Goal: Check status: Check status

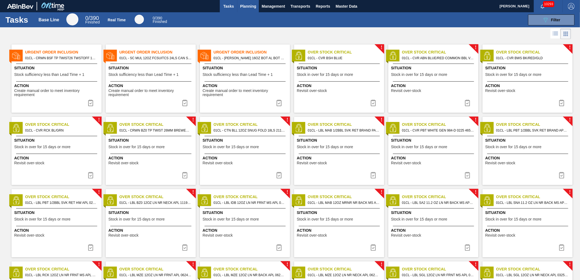
click at [253, 4] on span "Planning" at bounding box center [248, 6] width 16 height 7
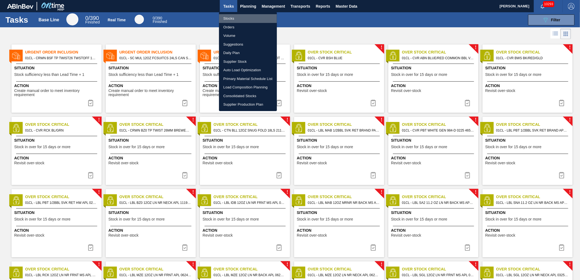
click at [235, 17] on li "Stocks" at bounding box center [248, 18] width 58 height 9
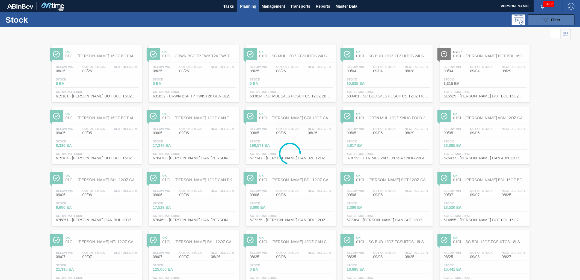
click at [563, 19] on button "089F7B8B-B2A5-4AFE-B5C0-19BA573D28AC Filter" at bounding box center [551, 19] width 46 height 11
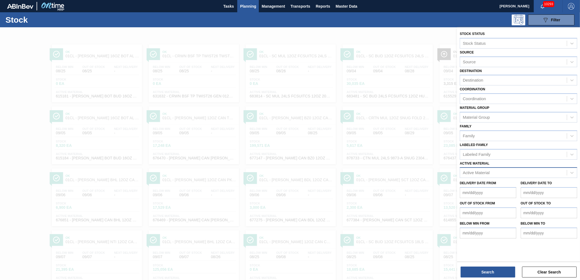
click at [485, 171] on div "Active Material" at bounding box center [476, 173] width 27 height 5
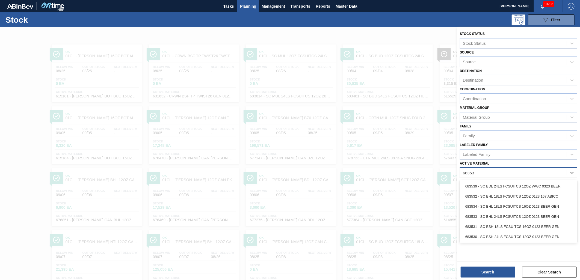
type Material "683532"
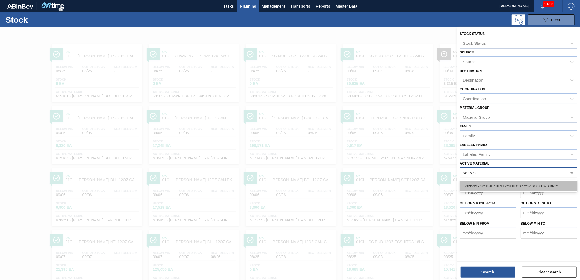
click at [488, 185] on div "683532 - SC BHL 18LS FCSUITCS 12OZ 0123 167 ABICC" at bounding box center [518, 186] width 117 height 10
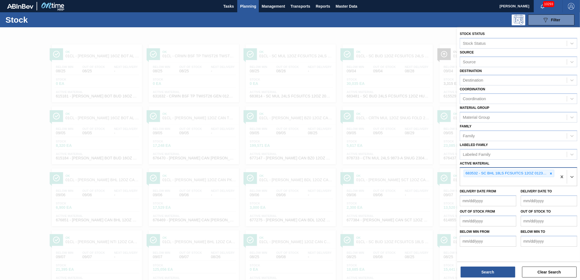
click at [477, 264] on div "Search Clear Search" at bounding box center [518, 269] width 123 height 15
click at [473, 272] on button "Search" at bounding box center [487, 272] width 55 height 11
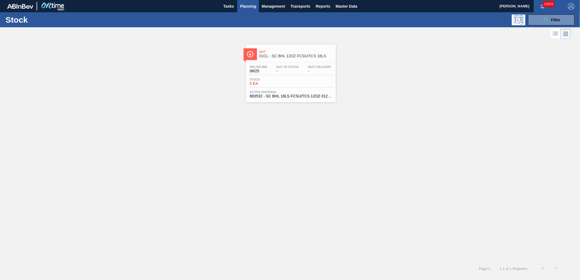
click at [287, 82] on span "0 EA" at bounding box center [269, 84] width 38 height 4
